Goal: Communication & Community: Answer question/provide support

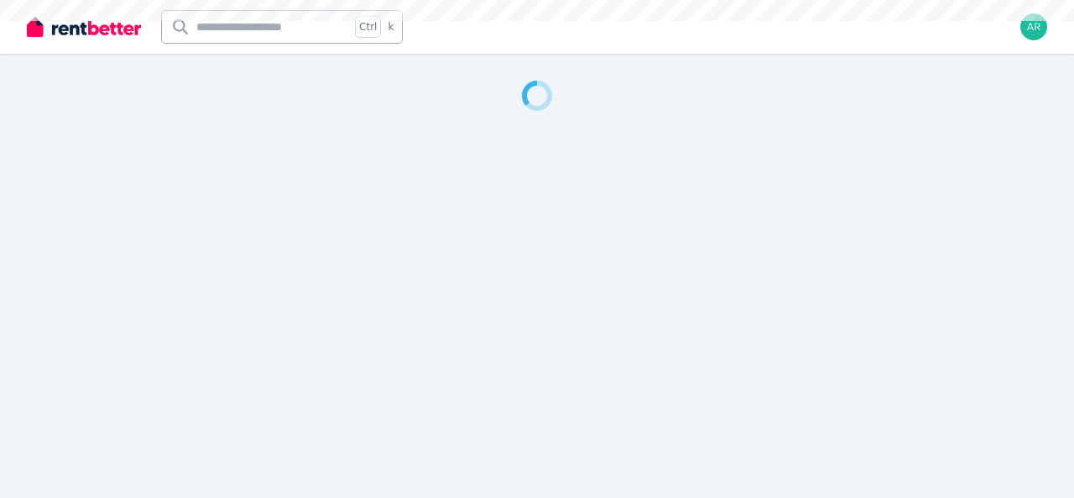
select select "***"
select select "**********"
select select "*********"
select select "**********"
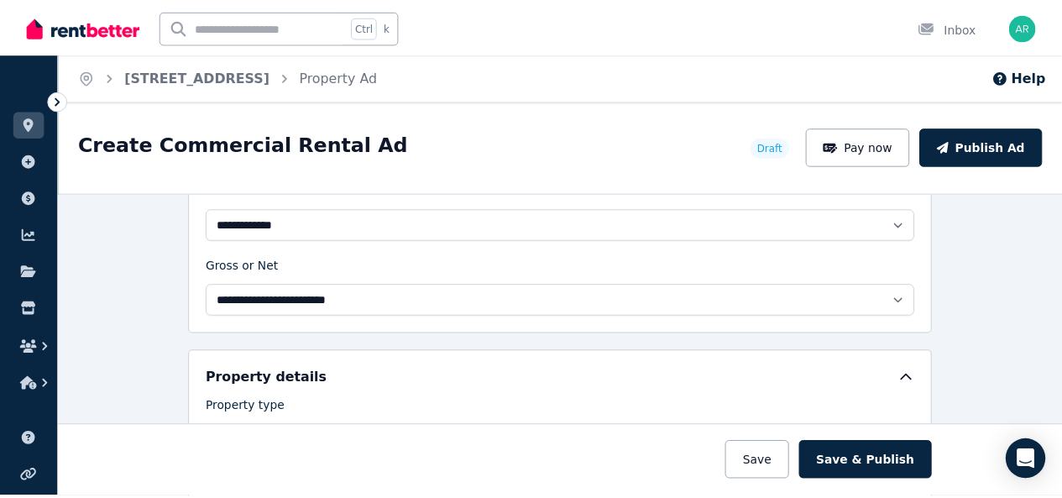
scroll to position [756, 0]
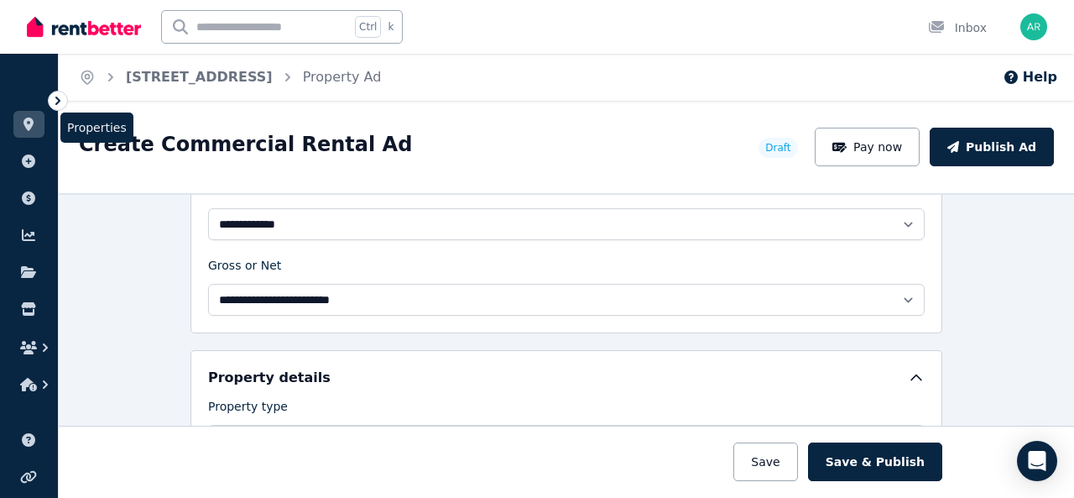
click at [25, 124] on icon at bounding box center [29, 124] width 10 height 13
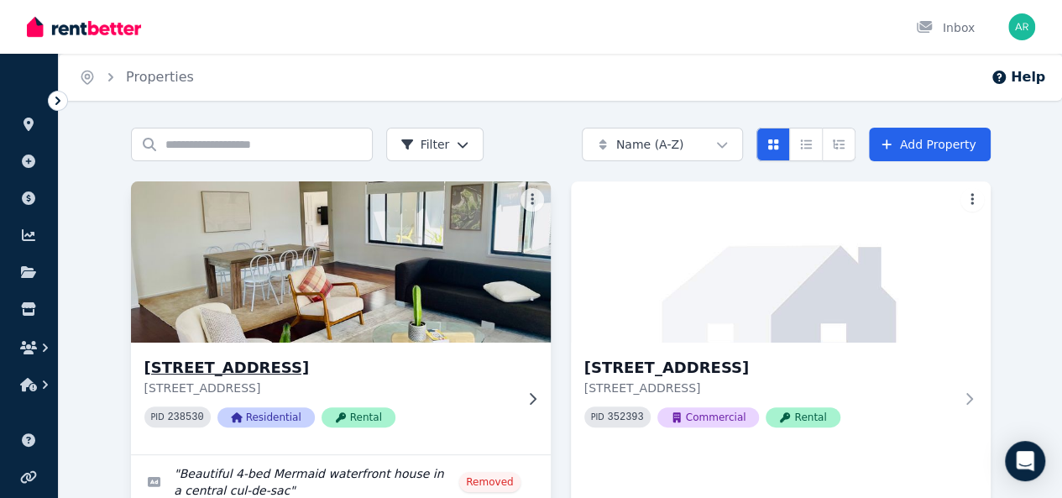
scroll to position [84, 0]
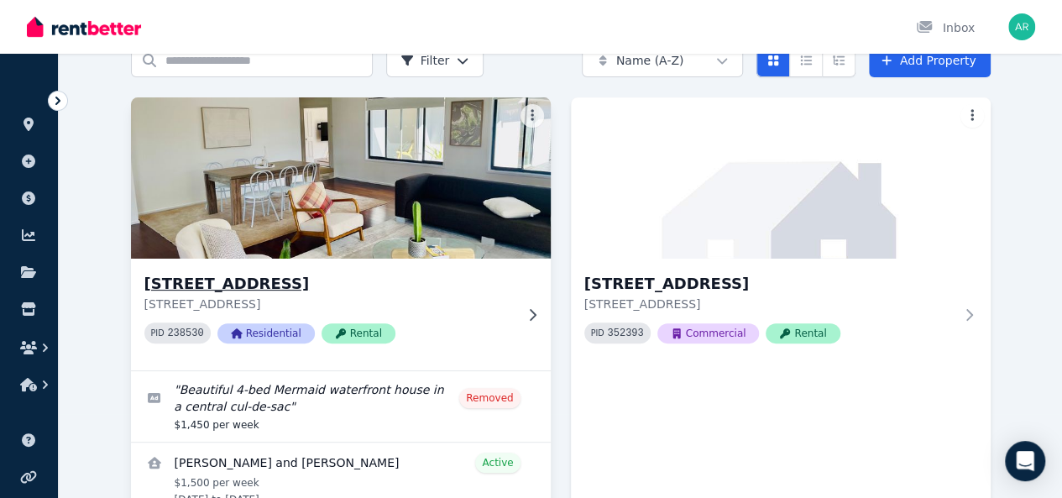
click at [239, 202] on img at bounding box center [340, 178] width 441 height 170
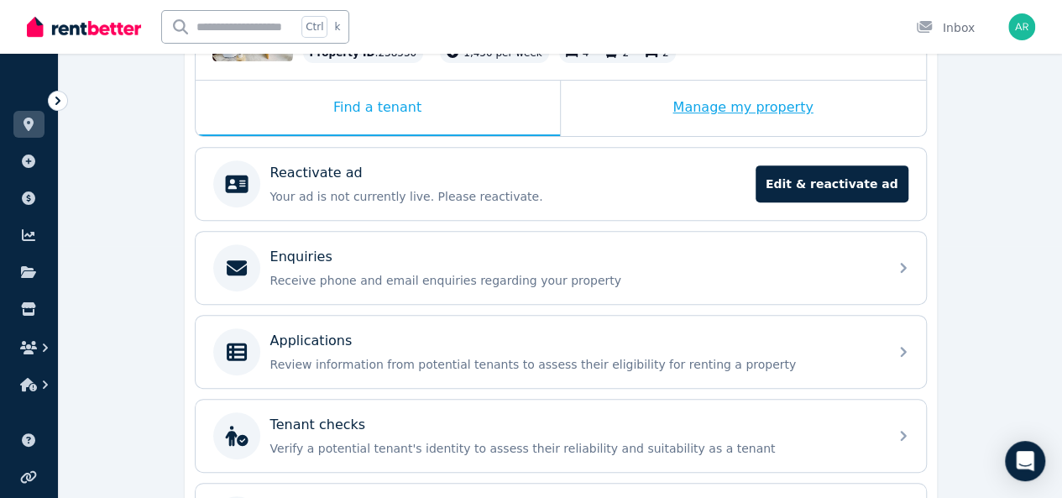
scroll to position [84, 0]
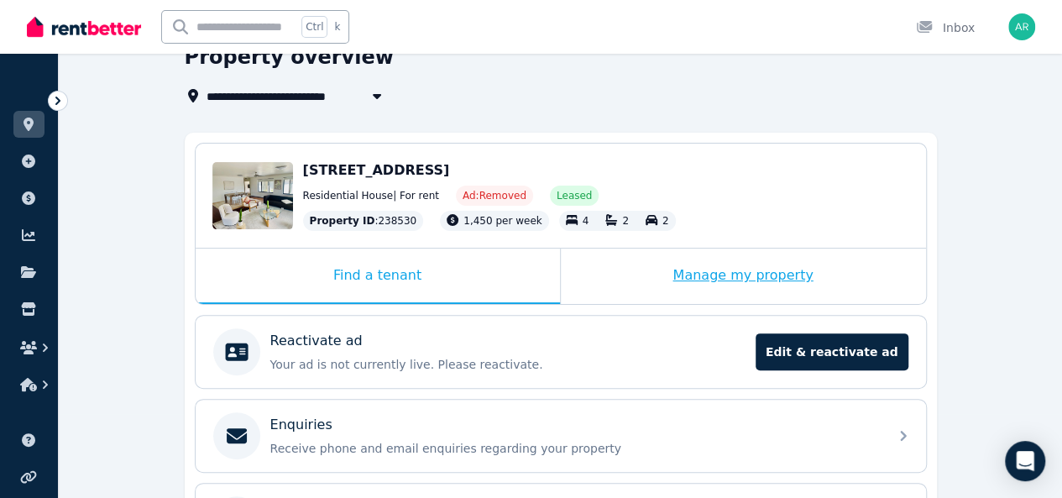
click at [735, 280] on div "Manage my property" at bounding box center [743, 275] width 365 height 55
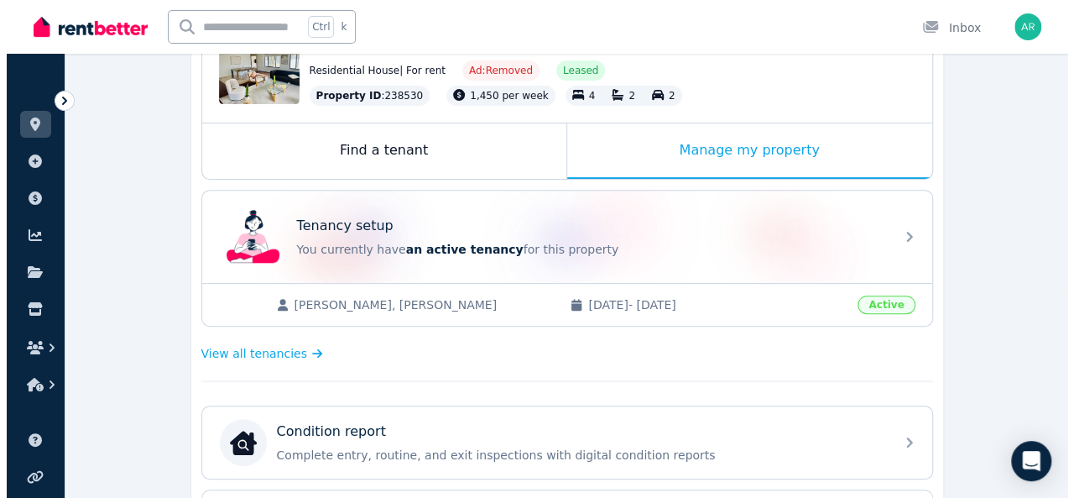
scroll to position [2, 0]
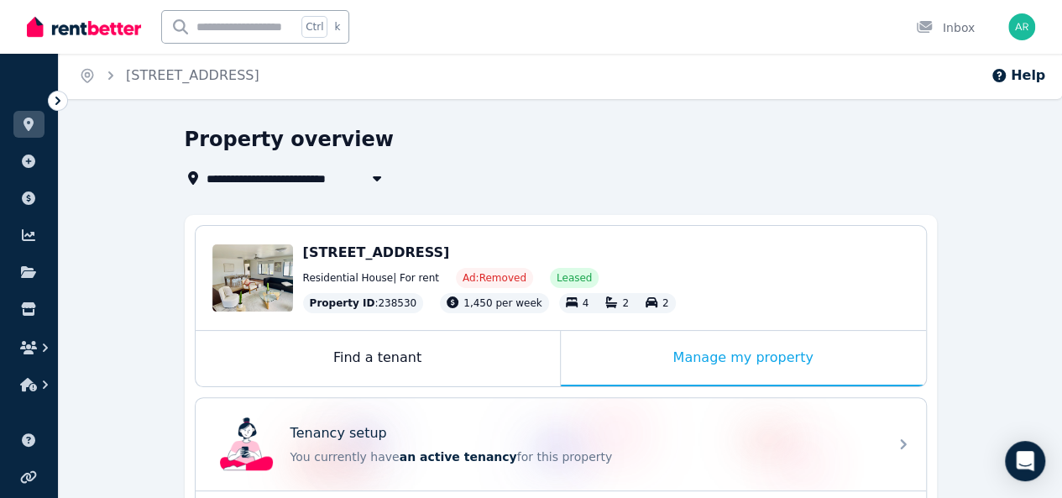
click at [373, 182] on icon "button" at bounding box center [377, 177] width 17 height 13
type input "**********"
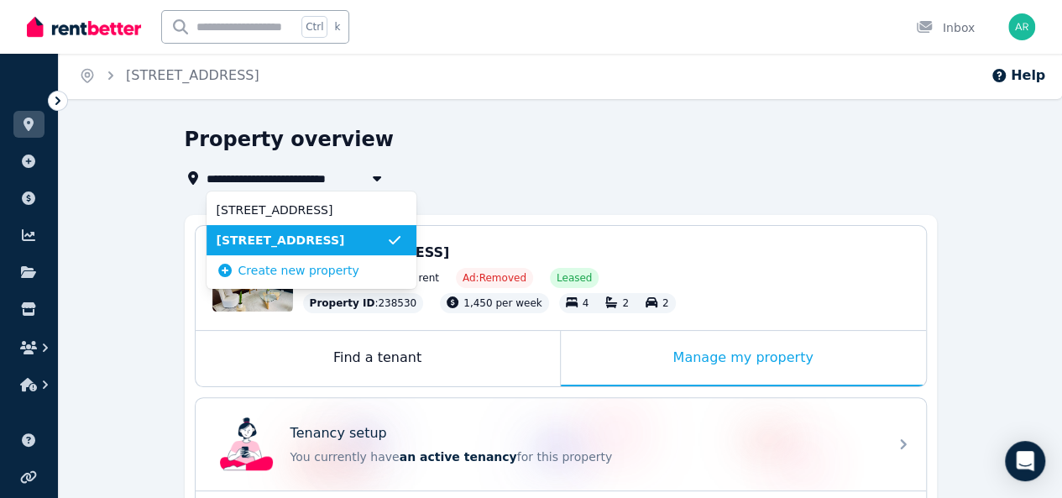
click at [373, 182] on icon "button" at bounding box center [377, 177] width 17 height 13
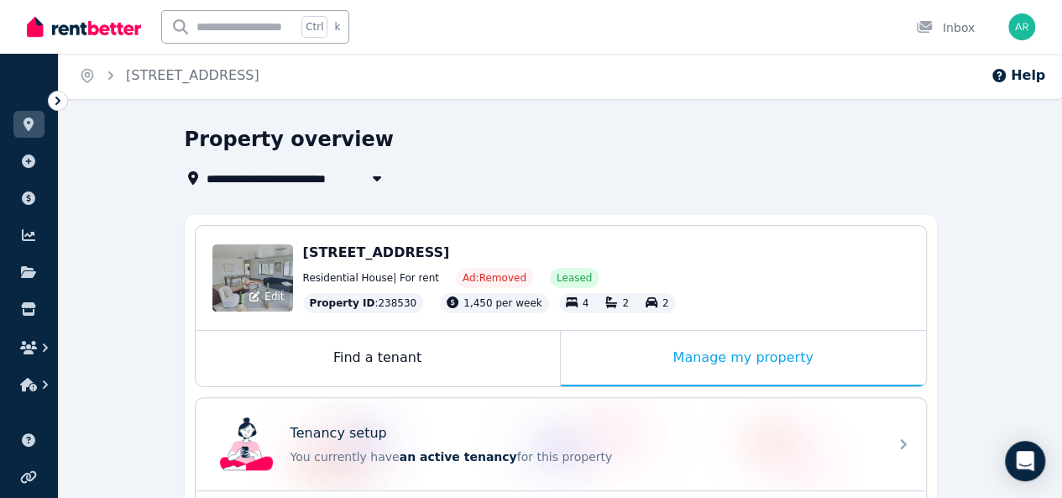
click at [254, 254] on div "Edit" at bounding box center [252, 277] width 81 height 67
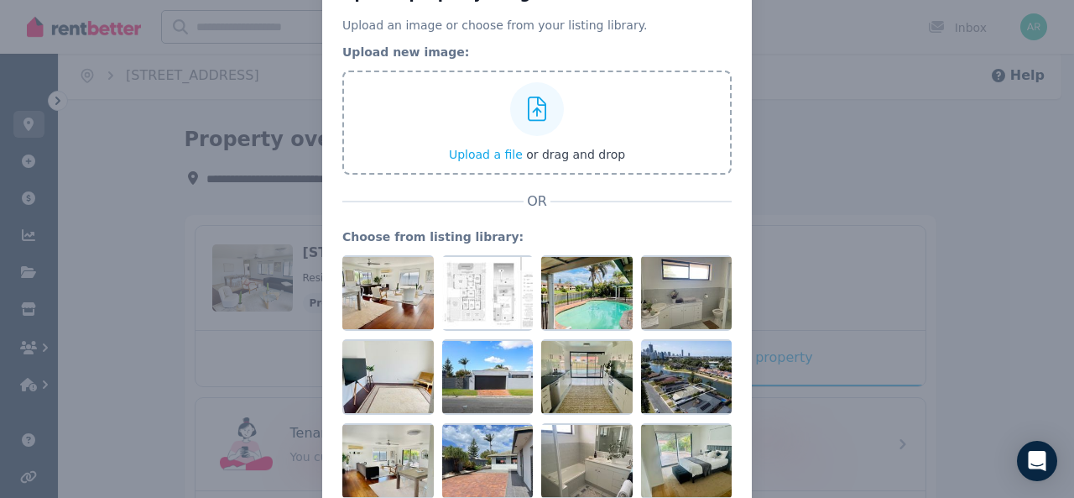
scroll to position [0, 0]
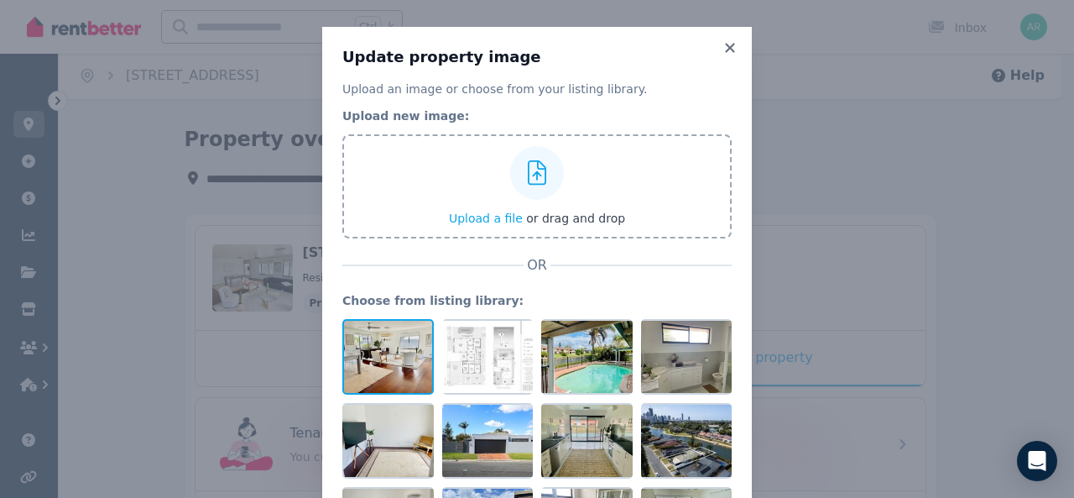
click at [379, 357] on div at bounding box center [387, 357] width 91 height 76
click at [732, 48] on icon at bounding box center [730, 47] width 17 height 15
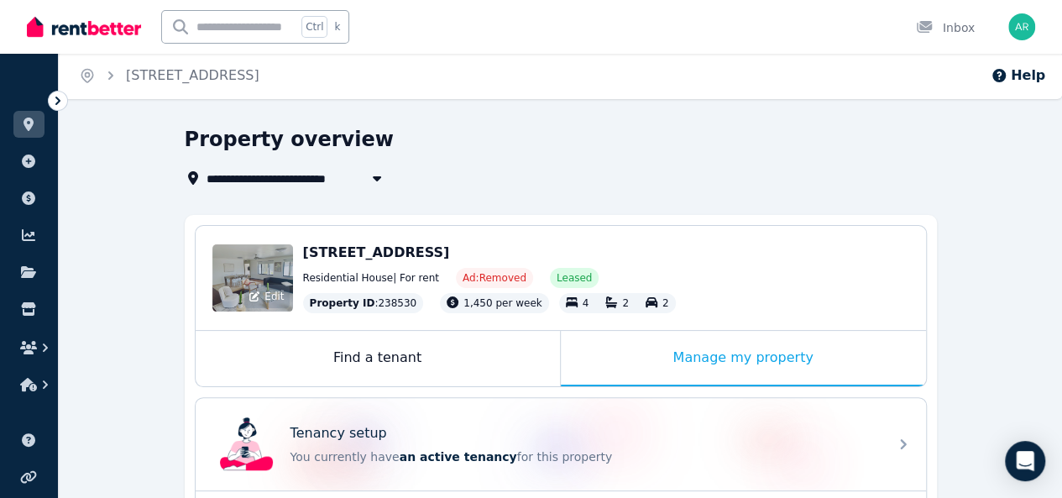
click at [256, 263] on div "Edit" at bounding box center [252, 277] width 81 height 67
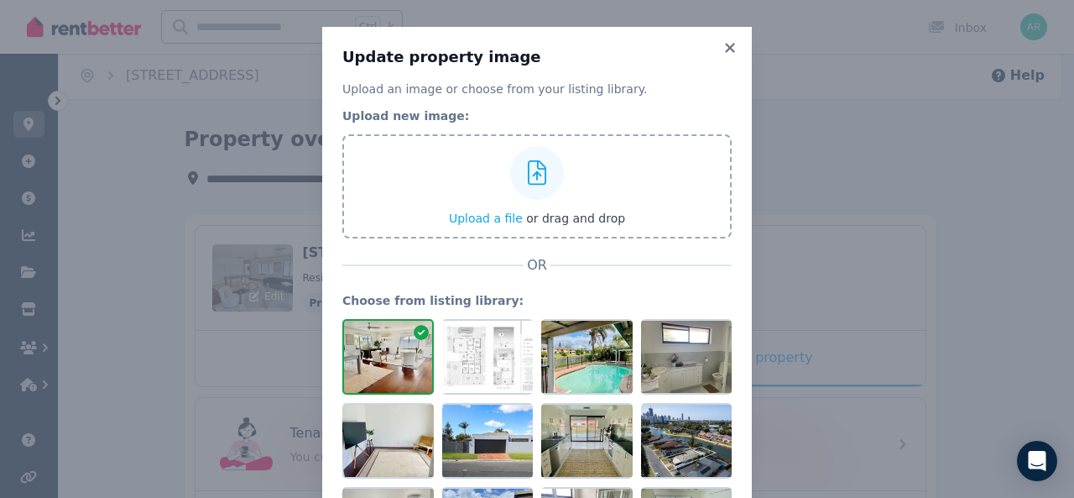
scroll to position [94, 0]
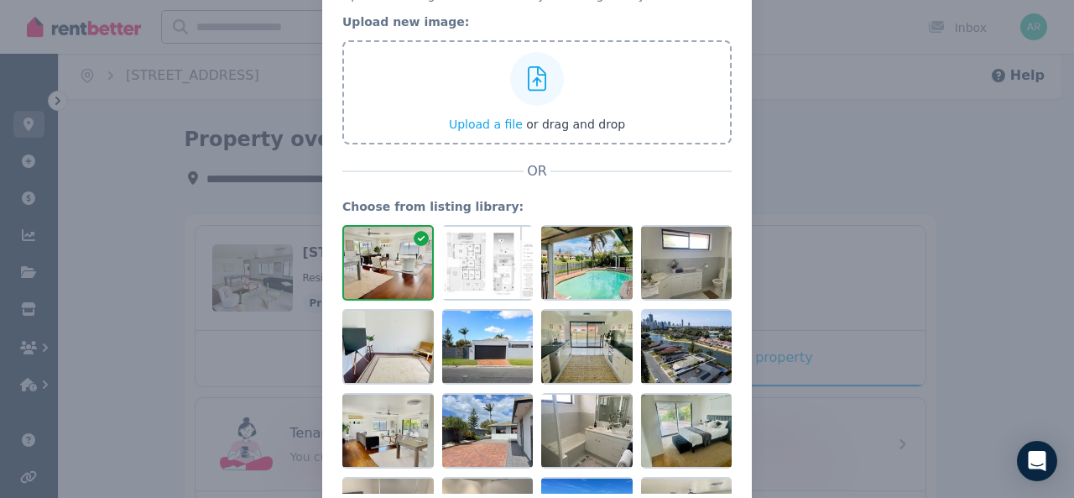
click at [184, 254] on div "Update property image Upload an image or choose from your listing library. Uplo…" at bounding box center [537, 254] width 1074 height 697
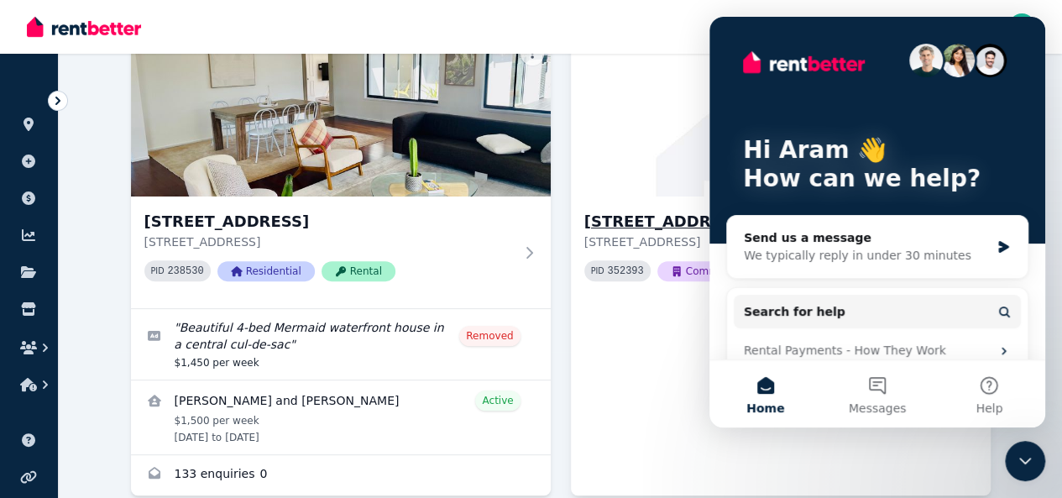
scroll to position [236, 0]
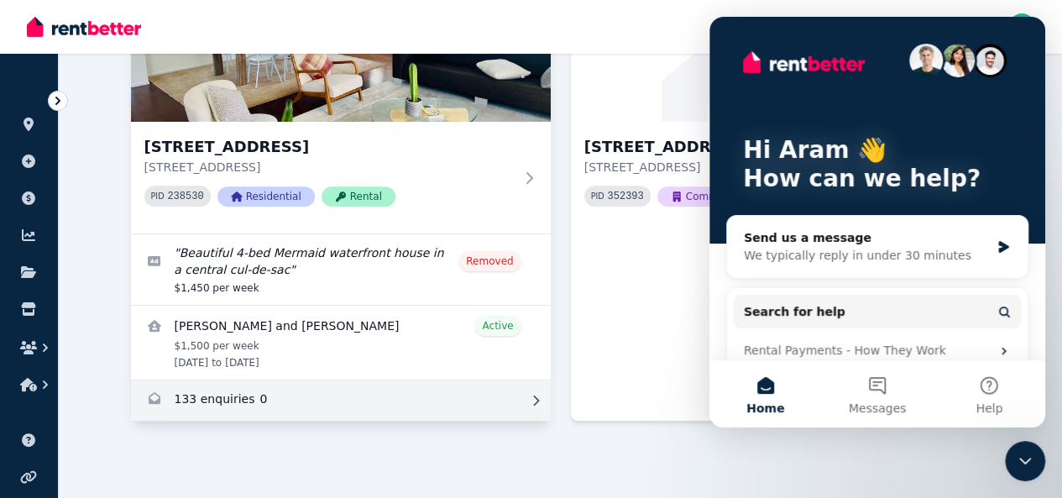
click at [148, 414] on link "Enquiries for 7 Reef Court, Mermaid Waters" at bounding box center [341, 400] width 420 height 40
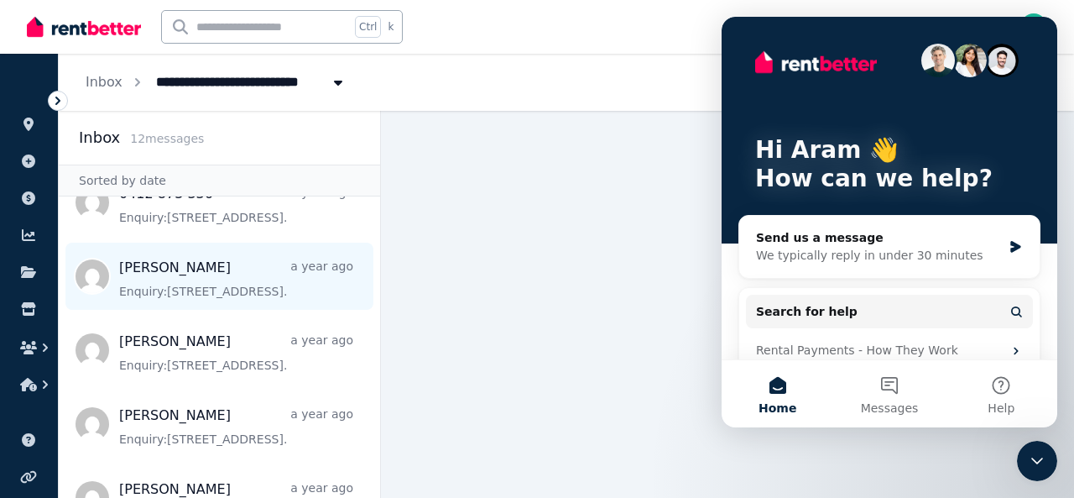
scroll to position [252, 0]
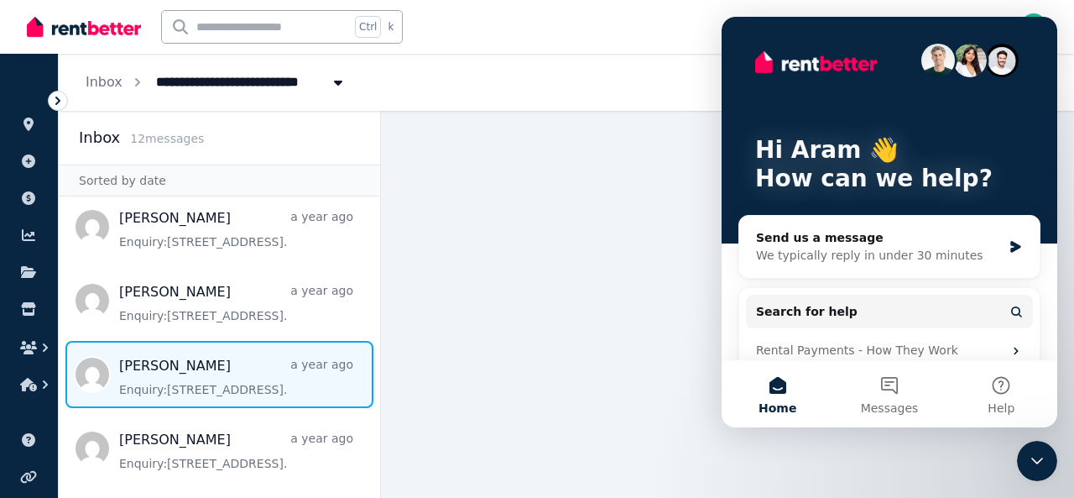
click at [215, 380] on span "Message list" at bounding box center [220, 374] width 322 height 67
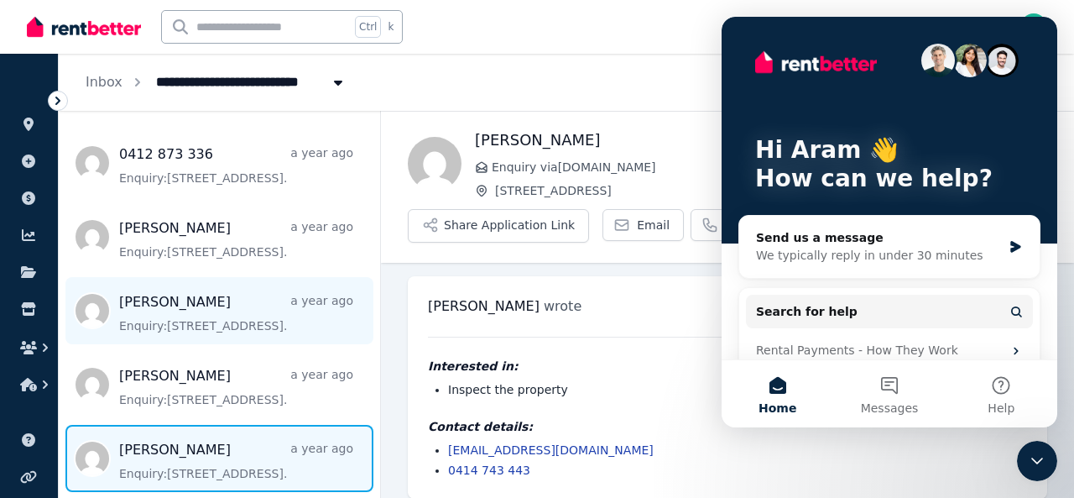
scroll to position [13, 0]
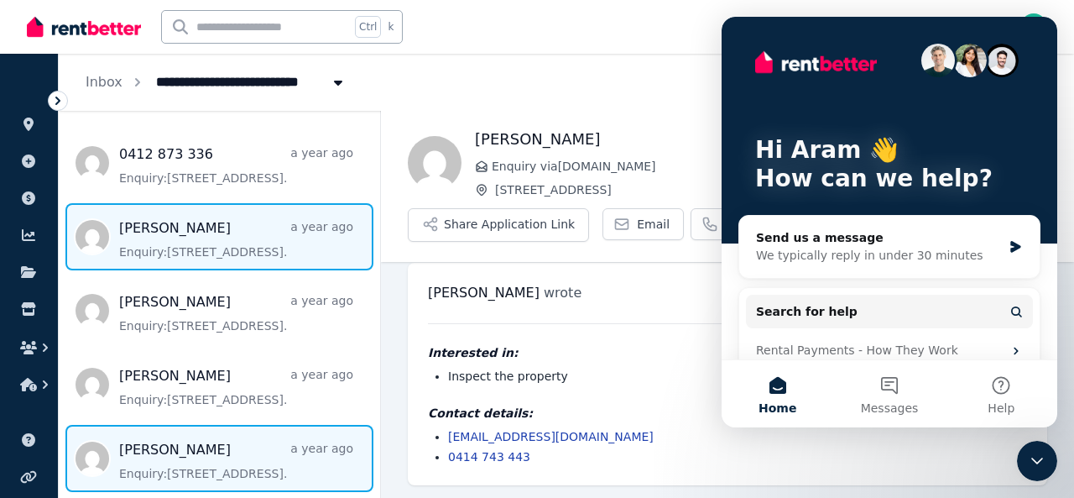
click at [222, 211] on span "Message list" at bounding box center [220, 236] width 322 height 67
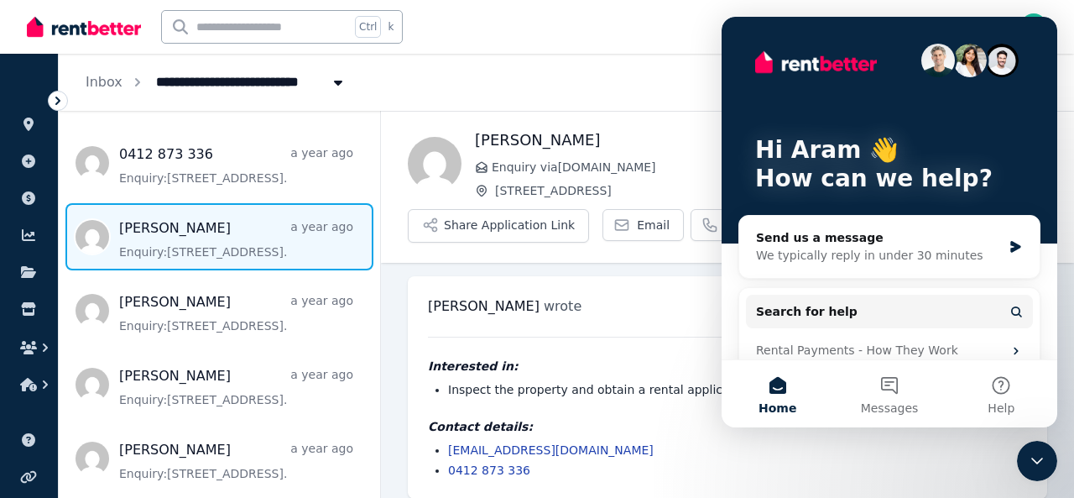
scroll to position [13, 0]
